Goal: Task Accomplishment & Management: Use online tool/utility

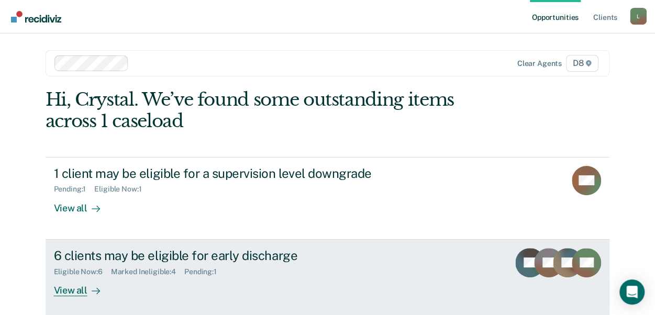
click at [73, 291] on div "View all" at bounding box center [83, 286] width 59 height 20
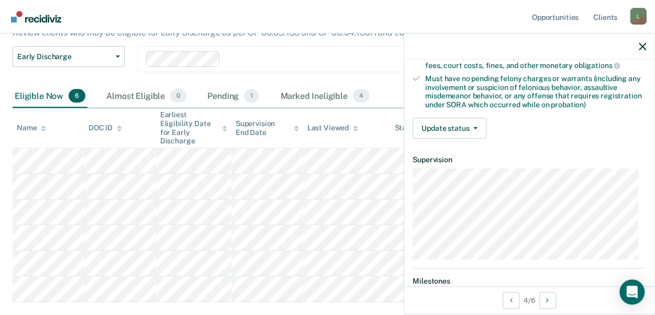
scroll to position [215, 0]
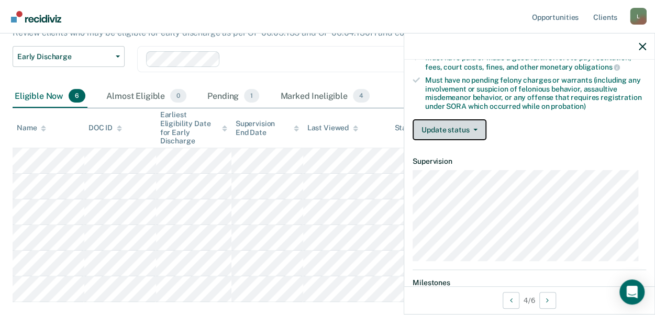
click at [447, 123] on button "Update status" at bounding box center [450, 129] width 74 height 21
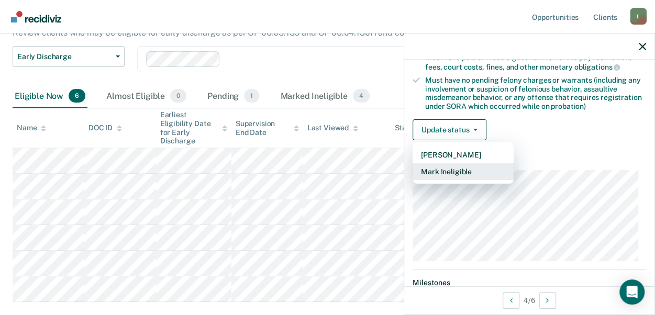
click at [434, 167] on button "Mark Ineligible" at bounding box center [463, 171] width 101 height 17
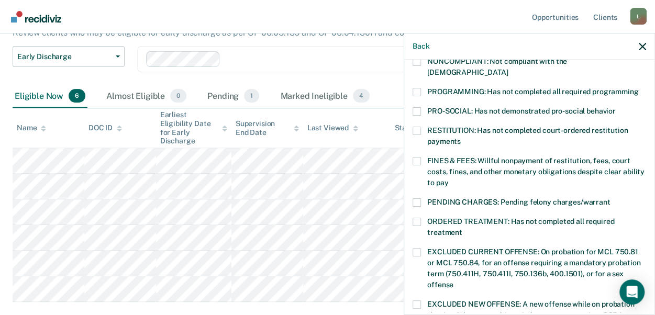
click at [414, 199] on span at bounding box center [417, 203] width 8 height 8
click at [610, 199] on input "PENDING CHARGES: Pending felony charges/warrant" at bounding box center [610, 199] width 0 height 0
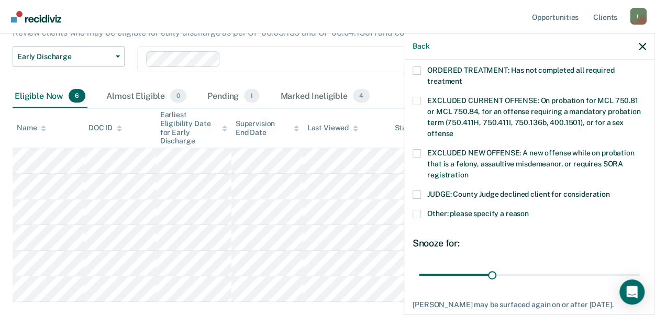
scroll to position [362, 0]
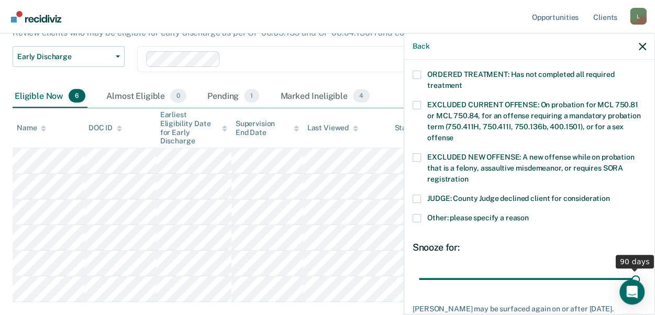
drag, startPoint x: 490, startPoint y: 264, endPoint x: 646, endPoint y: 265, distance: 156.1
type input "90"
click at [640, 270] on input "range" at bounding box center [529, 279] width 221 height 18
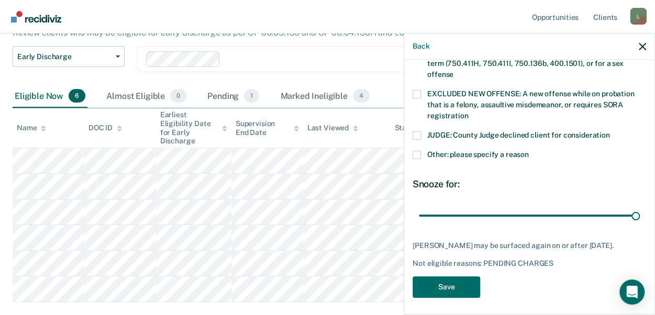
click at [413, 151] on span at bounding box center [417, 155] width 8 height 8
click at [529, 151] on input "Other: please specify a reason" at bounding box center [529, 151] width 0 height 0
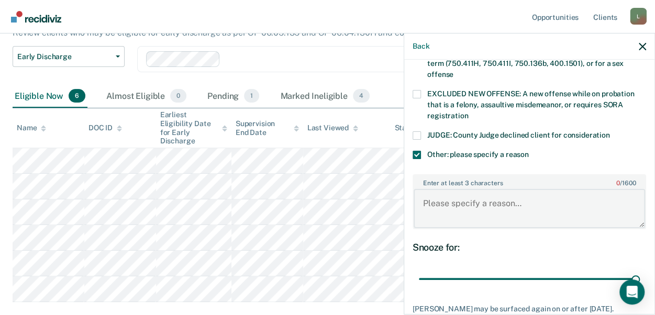
click at [473, 195] on textarea "Enter at least 3 characters 0 / 1600" at bounding box center [530, 208] width 232 height 39
type textarea "Pending Criminal Charges - Currently on tether"
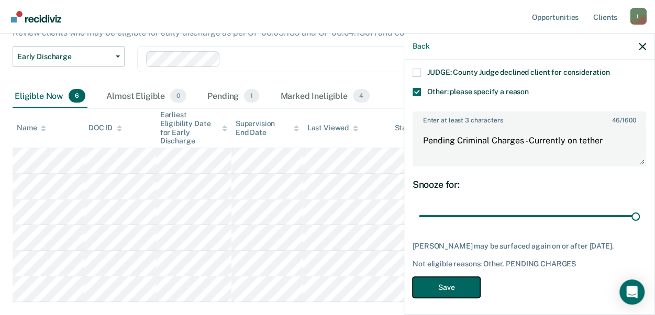
click at [452, 280] on button "Save" at bounding box center [447, 287] width 68 height 21
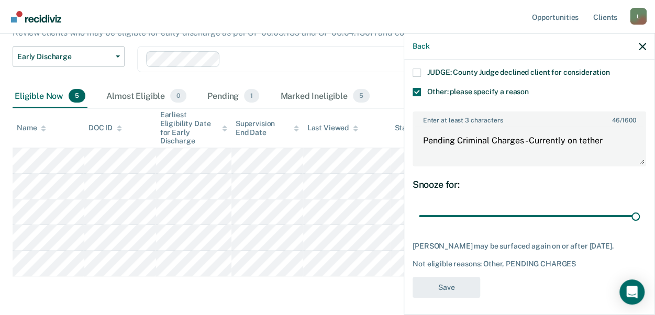
scroll to position [390, 0]
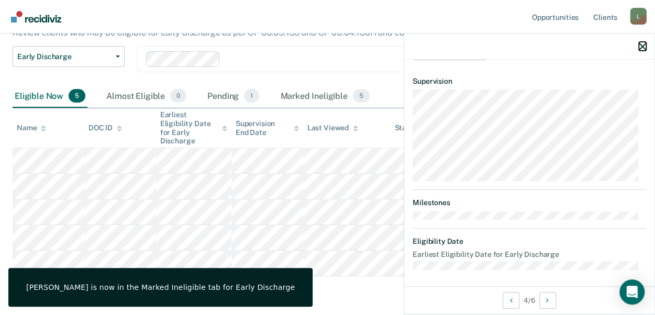
click at [640, 49] on icon "button" at bounding box center [642, 46] width 7 height 7
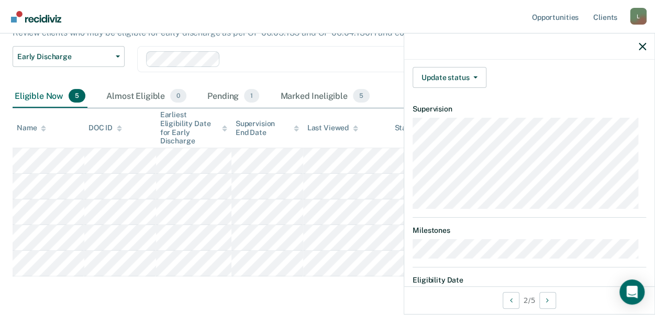
scroll to position [269, 0]
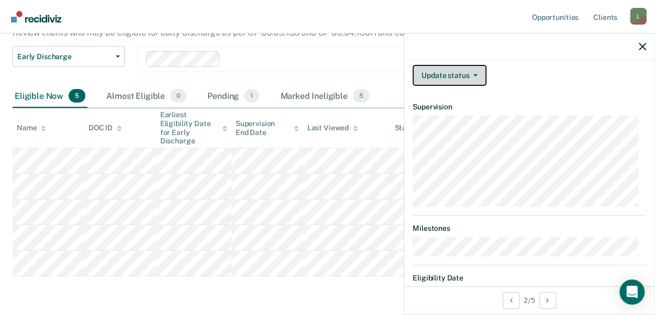
click at [464, 70] on button "Update status" at bounding box center [450, 75] width 74 height 21
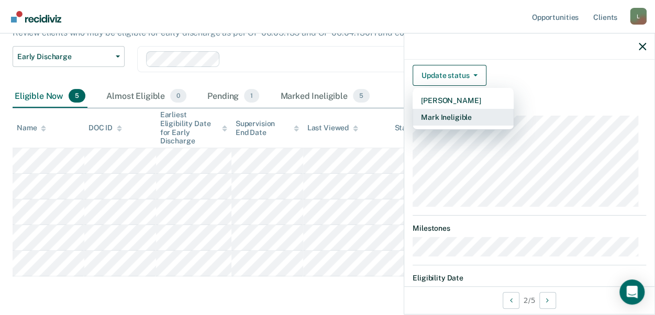
click at [446, 111] on button "Mark Ineligible" at bounding box center [463, 117] width 101 height 17
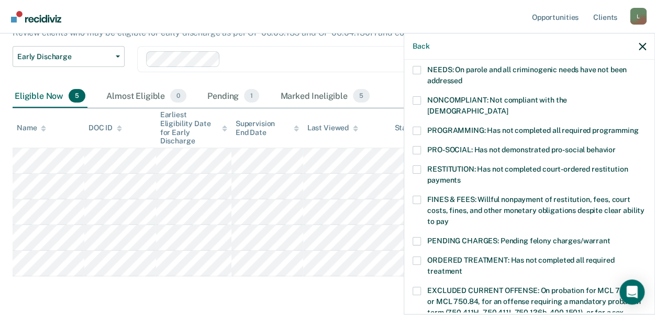
scroll to position [118, 0]
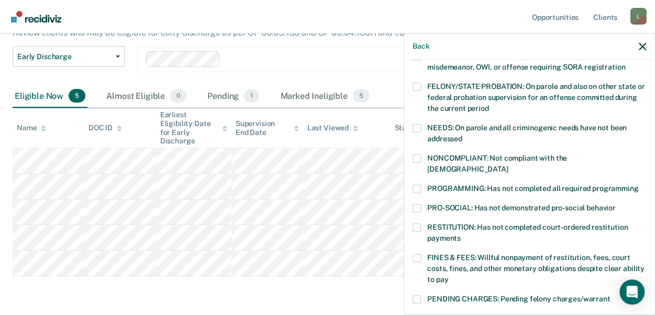
click at [414, 170] on div "NONCOMPLIANT: Not compliant with the [DEMOGRAPHIC_DATA]" at bounding box center [530, 170] width 234 height 30
click at [418, 185] on label "PROGRAMMING: Has not completed all required programming" at bounding box center [530, 190] width 234 height 11
click at [639, 185] on input "PROGRAMMING: Has not completed all required programming" at bounding box center [639, 185] width 0 height 0
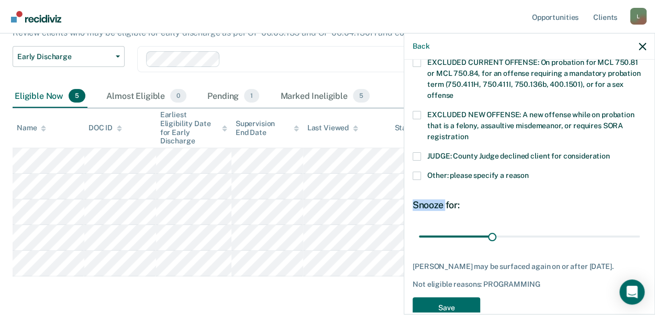
scroll to position [425, 0]
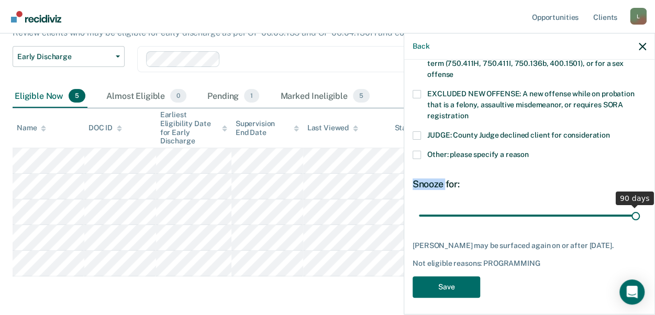
drag, startPoint x: 488, startPoint y: 202, endPoint x: 666, endPoint y: 215, distance: 178.6
type input "90"
click at [640, 215] on input "range" at bounding box center [529, 215] width 221 height 18
click at [417, 151] on label "Other: please specify a reason" at bounding box center [530, 156] width 234 height 11
click at [529, 151] on input "Other: please specify a reason" at bounding box center [529, 151] width 0 height 0
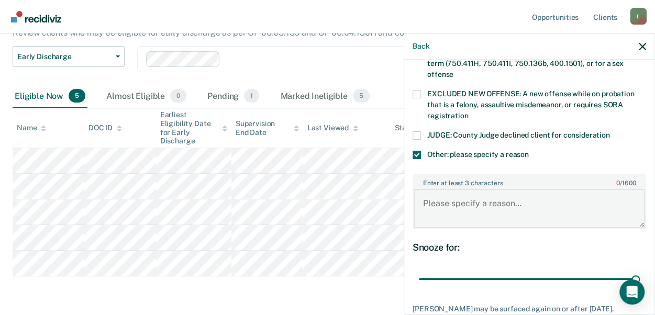
click at [428, 194] on textarea "Enter at least 3 characters 0 / 1600" at bounding box center [530, 208] width 232 height 39
type textarea "Currently on SCRAM;"
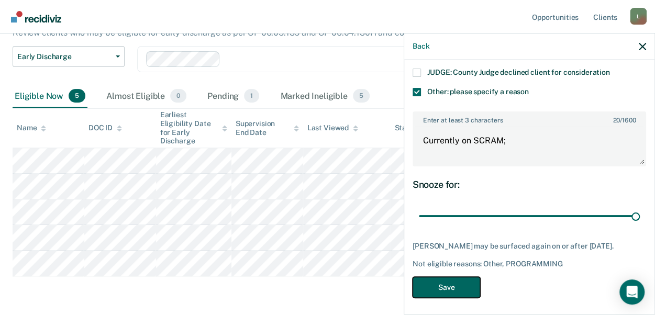
click at [439, 286] on button "Save" at bounding box center [447, 287] width 68 height 21
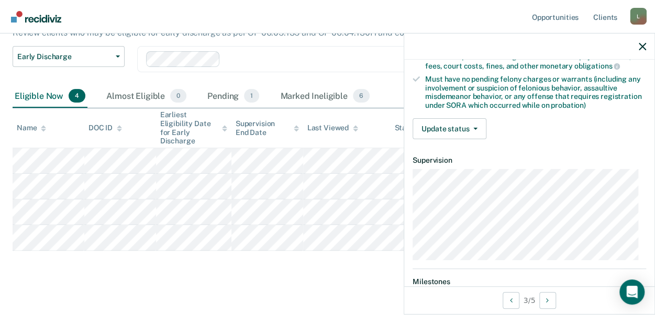
scroll to position [214, 0]
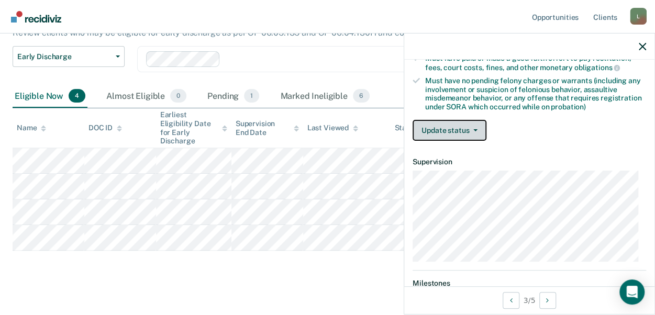
click at [442, 127] on button "Update status" at bounding box center [450, 130] width 74 height 21
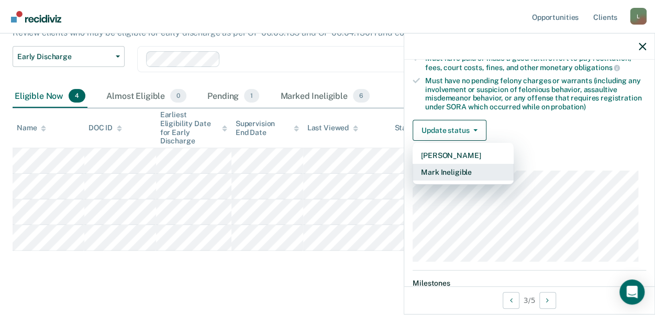
click at [471, 169] on button "Mark Ineligible" at bounding box center [463, 172] width 101 height 17
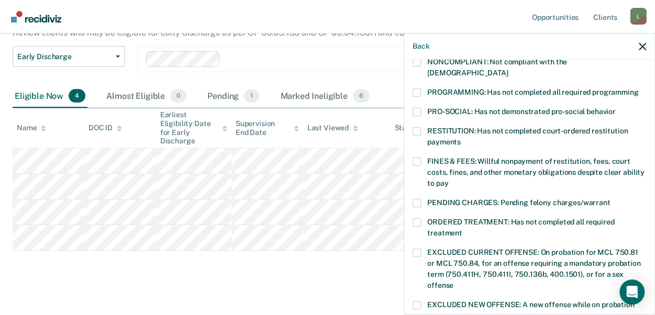
click at [418, 89] on span at bounding box center [417, 93] width 8 height 8
click at [639, 89] on input "PROGRAMMING: Has not completed all required programming" at bounding box center [639, 89] width 0 height 0
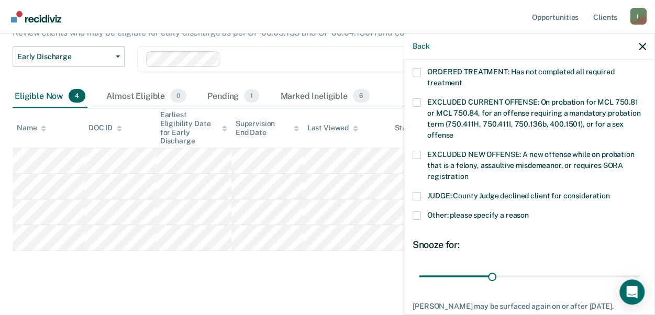
scroll to position [373, 0]
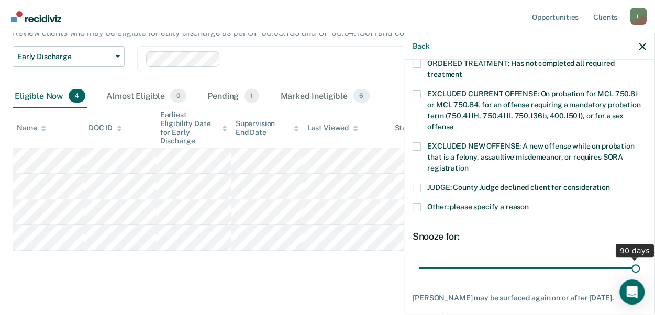
drag, startPoint x: 489, startPoint y: 260, endPoint x: 635, endPoint y: 263, distance: 145.7
type input "90"
click at [635, 263] on input "range" at bounding box center [529, 268] width 221 height 18
click at [419, 203] on span at bounding box center [417, 207] width 8 height 8
click at [529, 203] on input "Other: please specify a reason" at bounding box center [529, 203] width 0 height 0
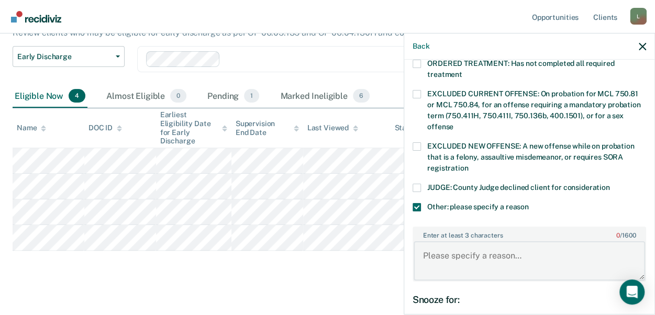
click at [452, 242] on textarea "Enter at least 3 characters 0 / 1600" at bounding box center [530, 261] width 232 height 39
type textarea "Owes a significant amount of community service."
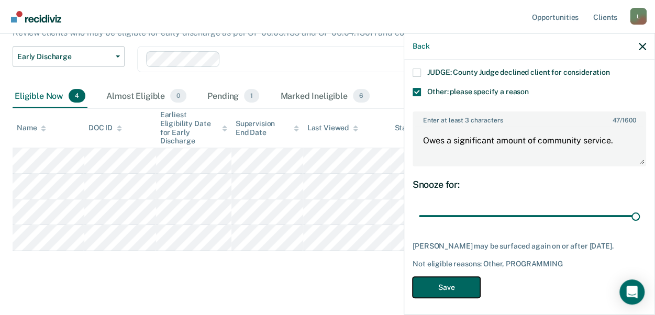
click at [468, 279] on button "Save" at bounding box center [447, 287] width 68 height 21
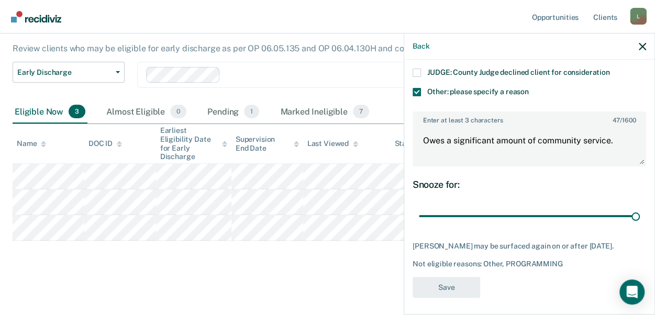
scroll to position [401, 0]
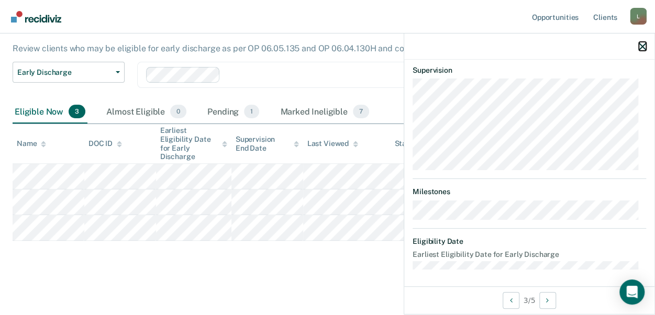
click at [643, 45] on icon "button" at bounding box center [642, 46] width 7 height 7
